Goal: Task Accomplishment & Management: Complete application form

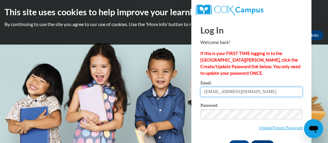
click at [267, 95] on input "diannereese84@gmail.com" at bounding box center [251, 92] width 102 height 10
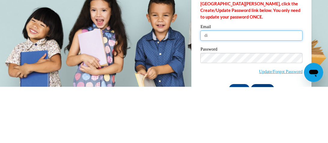
type input "d"
click at [225, 90] on input "Email" at bounding box center [251, 92] width 102 height 10
type input "[EMAIL_ADDRESS][DOMAIN_NAME]"
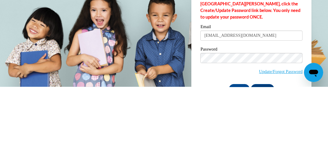
click at [322, 47] on body "This site uses cookies to help improve your learning experience. By continuing …" at bounding box center [164, 71] width 328 height 143
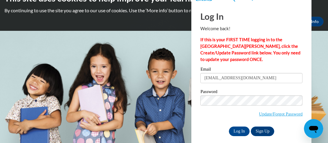
scroll to position [14, 0]
click at [240, 131] on input "Log In" at bounding box center [239, 132] width 21 height 10
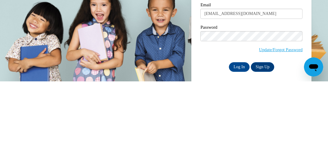
scroll to position [36, 0]
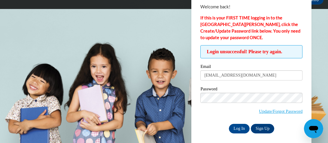
click at [316, 33] on body "This site uses cookies to help improve your learning experience. By continuing …" at bounding box center [164, 35] width 328 height 143
click at [239, 128] on input "Log In" at bounding box center [239, 129] width 21 height 10
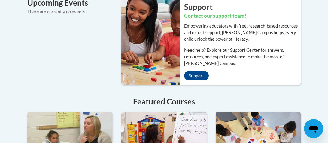
scroll to position [507, 0]
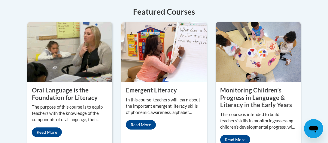
scroll to position [594, 0]
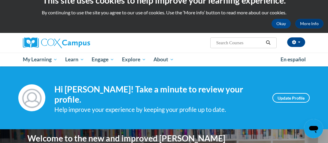
scroll to position [24, 0]
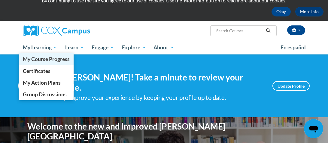
click at [51, 59] on span "My Course Progress" at bounding box center [46, 59] width 47 height 6
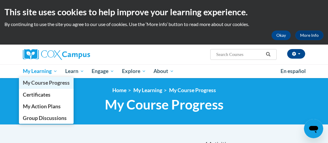
click at [57, 83] on span "My Course Progress" at bounding box center [46, 83] width 47 height 6
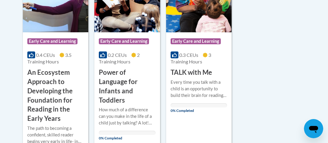
scroll to position [201, 0]
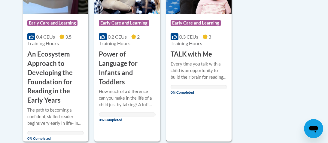
click at [204, 27] on span "Early Care and Learning" at bounding box center [196, 24] width 52 height 8
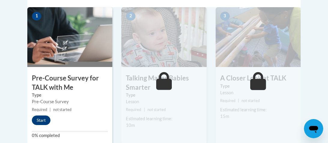
scroll to position [202, 0]
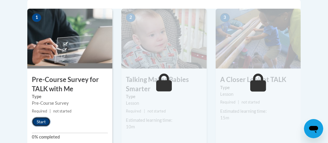
click at [42, 125] on button "Start" at bounding box center [41, 122] width 19 height 10
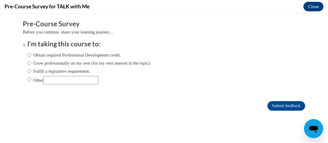
scroll to position [0, 0]
click at [29, 54] on input "Obtain required Professional Development credit." at bounding box center [29, 55] width 4 height 7
radio input "true"
click at [29, 54] on input "Obtain required Professional Development credit." at bounding box center [29, 55] width 4 height 7
click at [273, 113] on form "Pre-Course Survey Before you continue, share your learning journey… I'm taking …" at bounding box center [164, 69] width 282 height 98
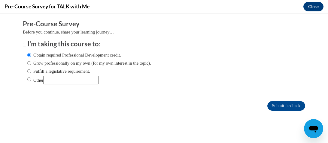
click at [273, 113] on form "Pre-Course Survey Before you continue, share your learning journey… I'm taking …" at bounding box center [164, 69] width 282 height 98
click at [283, 104] on input "Submit feedback" at bounding box center [286, 106] width 38 height 10
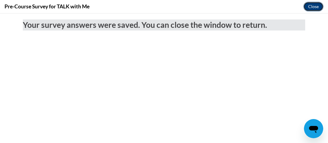
click at [313, 8] on button "Close" at bounding box center [313, 7] width 20 height 10
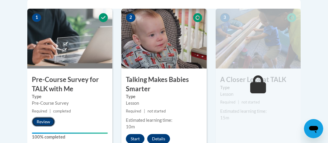
click at [42, 120] on button "Review" at bounding box center [43, 122] width 23 height 10
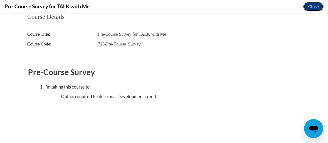
click at [314, 4] on button "Close" at bounding box center [313, 7] width 20 height 10
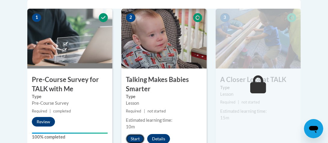
click at [135, 139] on button "Start" at bounding box center [135, 139] width 19 height 10
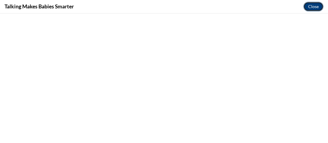
click at [320, 6] on button "Close" at bounding box center [313, 7] width 20 height 10
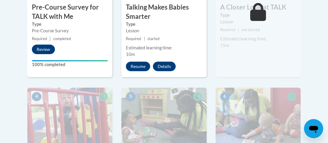
scroll to position [280, 0]
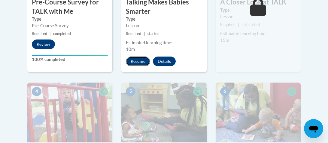
click at [136, 61] on button "Resume" at bounding box center [138, 62] width 24 height 10
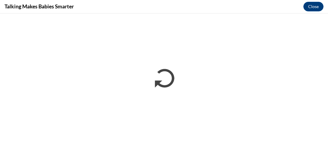
scroll to position [0, 0]
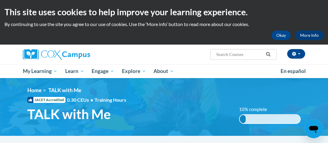
click at [210, 114] on h1 "TALK with Me" at bounding box center [129, 115] width 212 height 16
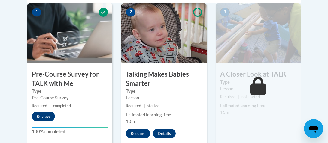
scroll to position [228, 0]
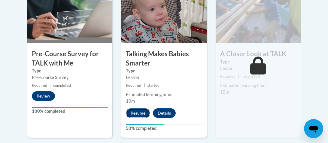
click at [137, 110] on button "Resume" at bounding box center [138, 114] width 24 height 10
